Goal: Information Seeking & Learning: Learn about a topic

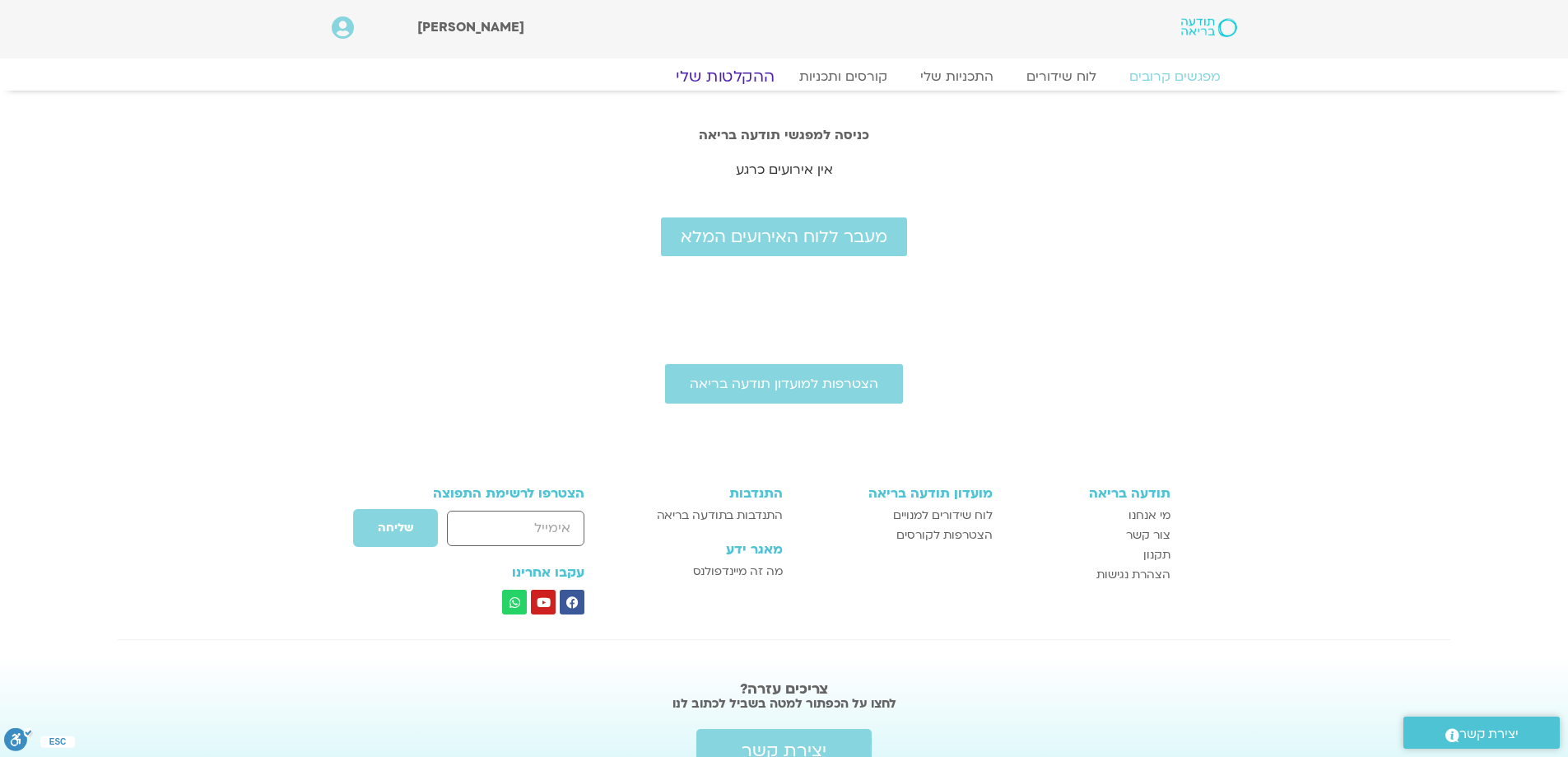
click at [744, 75] on link "ההקלטות שלי" at bounding box center [725, 76] width 138 height 20
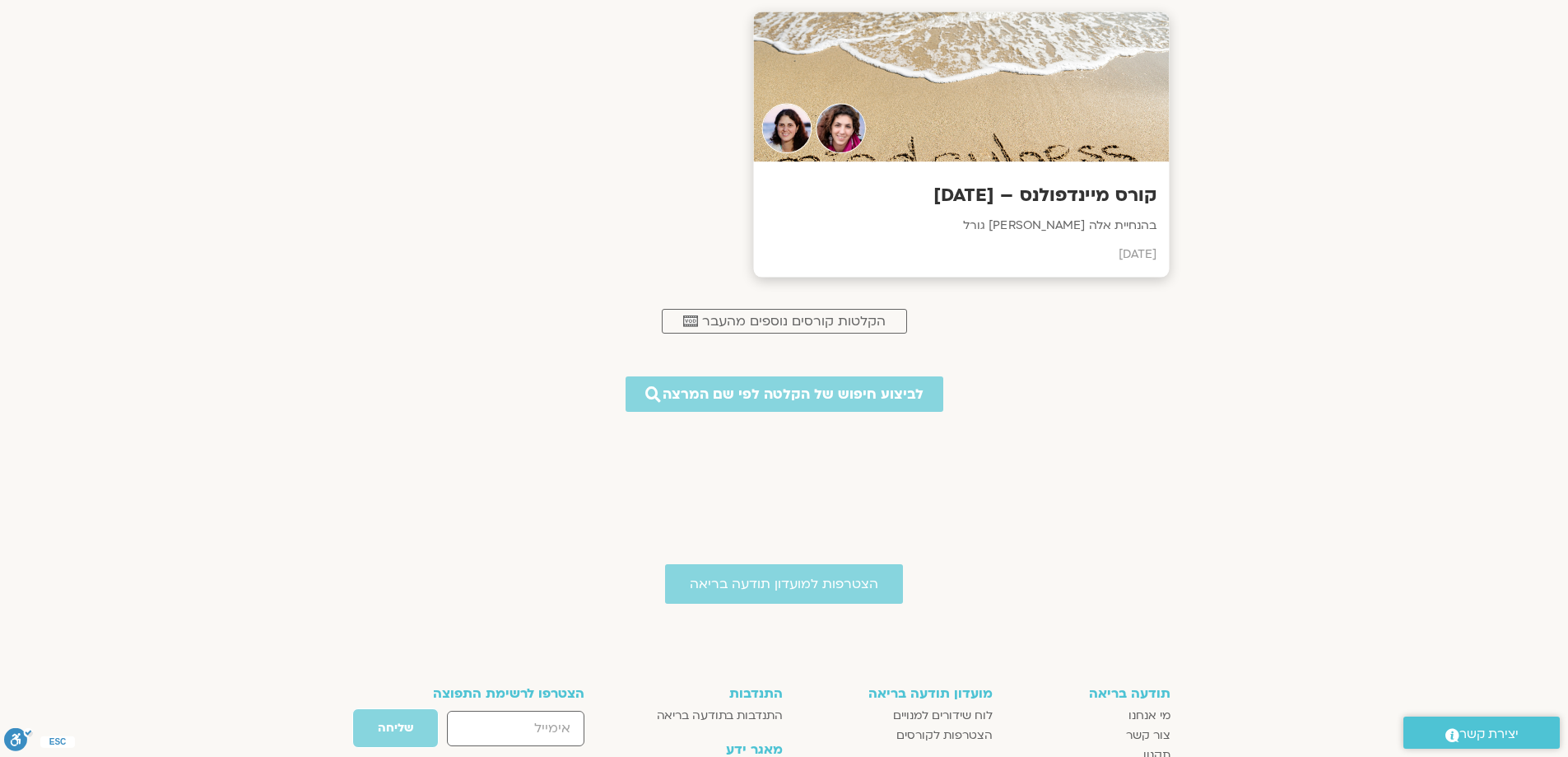
scroll to position [638, 0]
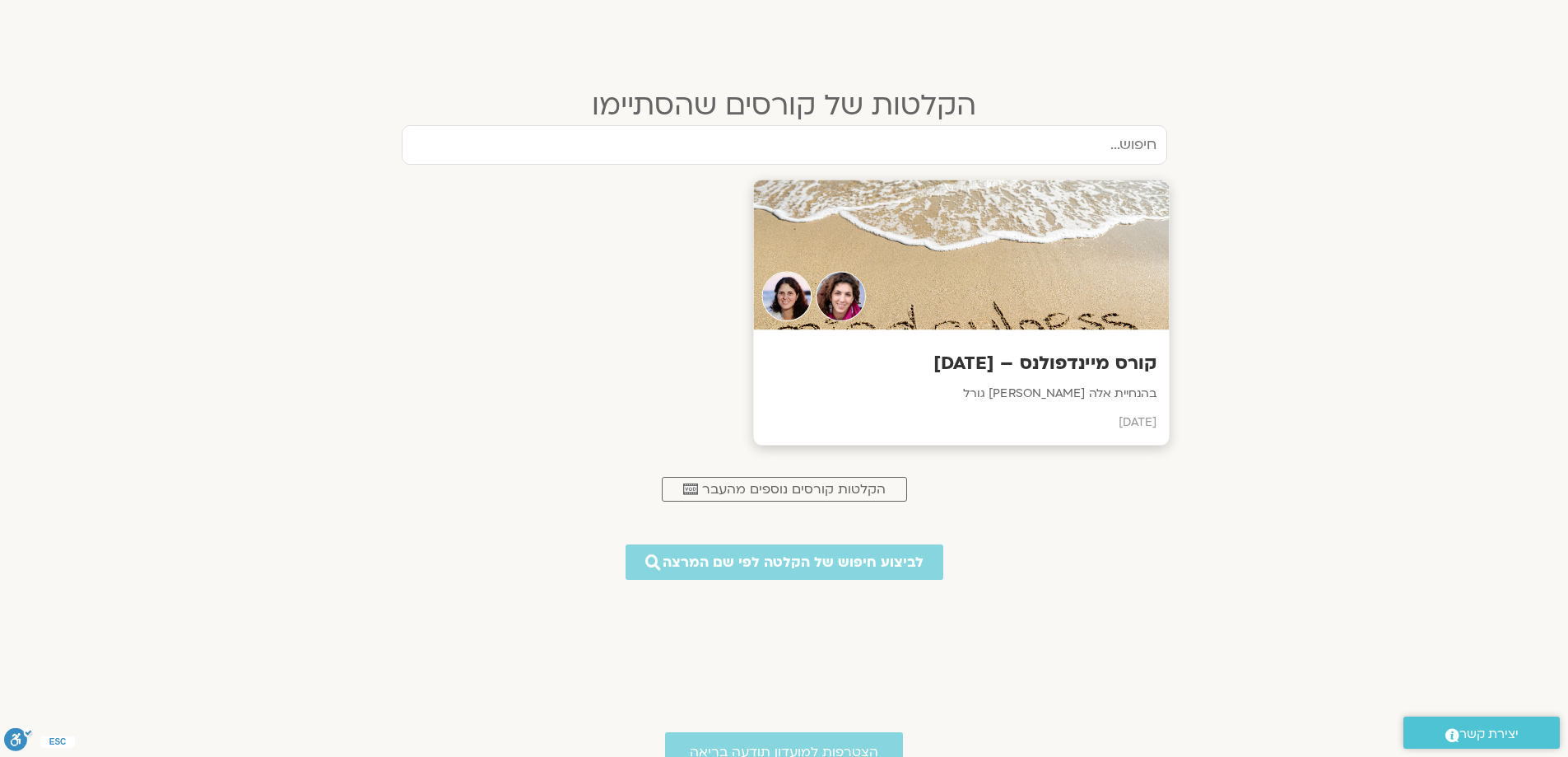
click at [1046, 304] on div at bounding box center [960, 255] width 416 height 150
click at [1031, 367] on h3 "קורס מיינדפולנס – [DATE]" at bounding box center [960, 363] width 391 height 26
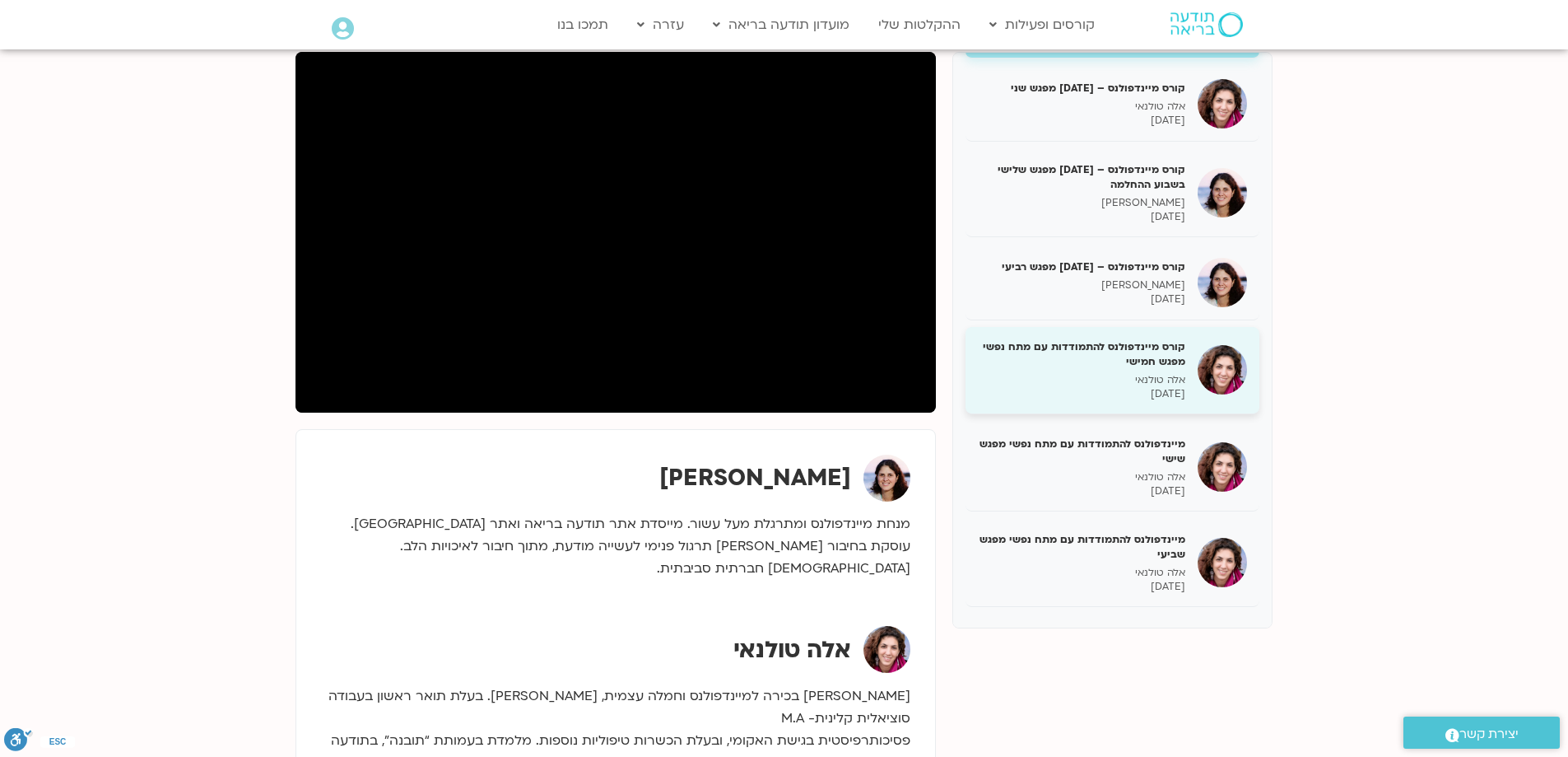
scroll to position [350, 0]
